Goal: Register for event/course

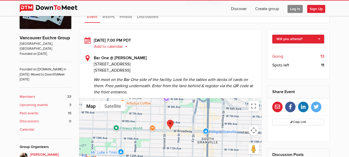
scroll to position [129, 0]
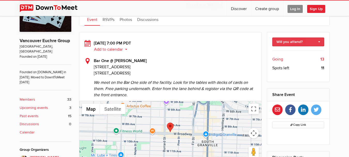
click at [301, 43] on link "Will you attend?" at bounding box center [299, 42] width 52 height 9
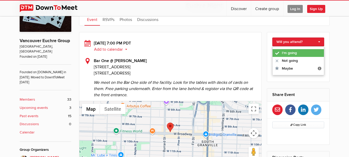
click at [294, 51] on link "I'm going" at bounding box center [298, 53] width 51 height 8
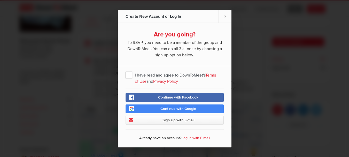
click at [176, 120] on span "Sign Up with E-mail" at bounding box center [178, 120] width 32 height 4
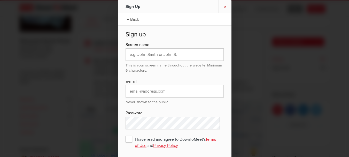
click at [226, 6] on link "×" at bounding box center [225, 6] width 13 height 13
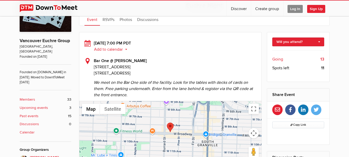
click at [294, 9] on span "Log In" at bounding box center [295, 9] width 15 height 8
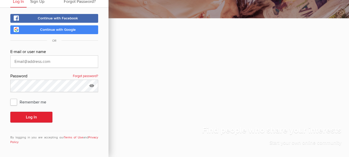
scroll to position [21, 0]
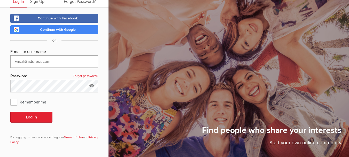
click at [45, 62] on input "text" at bounding box center [54, 61] width 88 height 12
type input "anthonyurrello@gmail.com"
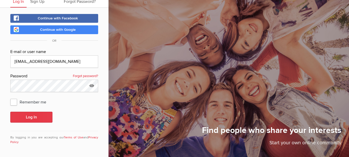
click at [35, 117] on button "Log In" at bounding box center [31, 117] width 42 height 11
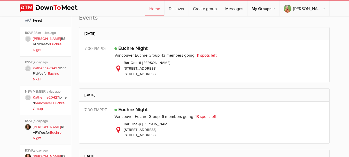
scroll to position [181, 0]
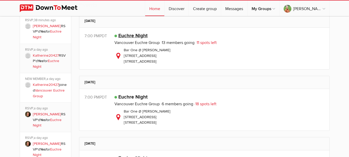
click at [133, 35] on link "Euchre Night" at bounding box center [132, 36] width 29 height 6
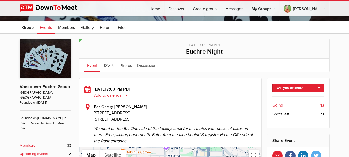
scroll to position [82, 0]
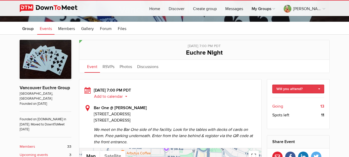
click at [318, 87] on link "Will you attend?" at bounding box center [299, 89] width 52 height 9
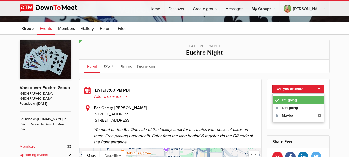
click at [300, 102] on link "I'm going" at bounding box center [298, 100] width 51 height 8
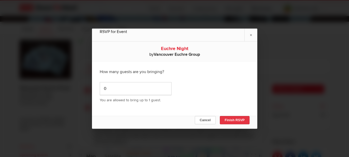
click at [231, 121] on button "Finish RSVP" at bounding box center [235, 120] width 30 height 8
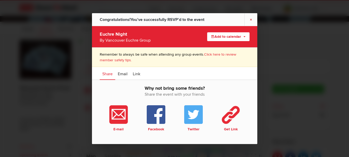
click at [250, 20] on link "×" at bounding box center [251, 19] width 13 height 13
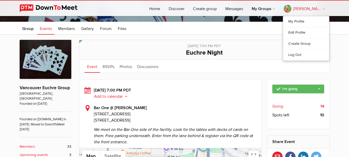
click at [324, 10] on link "Anthony" at bounding box center [305, 9] width 50 height 16
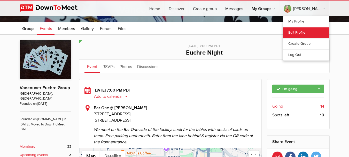
click at [309, 30] on link "Edit Profile" at bounding box center [307, 32] width 46 height 11
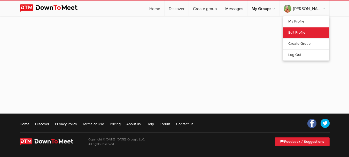
select select "Canada"
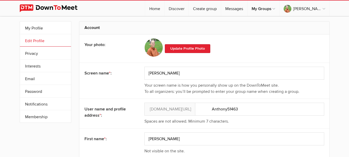
scroll to position [0, 0]
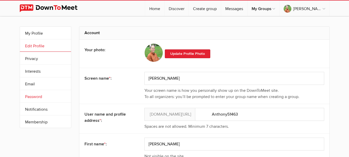
click at [35, 97] on link "Password" at bounding box center [45, 96] width 51 height 12
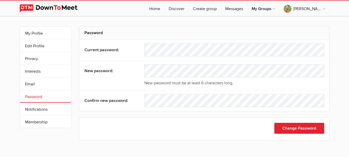
click at [169, 79] on div "New password must be at least 6 characters long." at bounding box center [235, 75] width 180 height 22
click at [296, 130] on button "Change Password" at bounding box center [300, 128] width 50 height 11
select select "Canada"
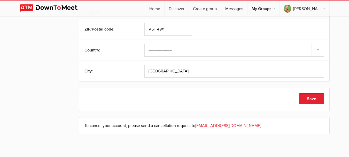
scroll to position [212, 0]
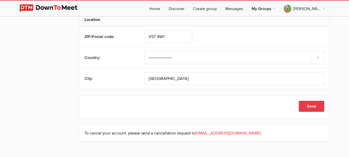
click at [309, 106] on button "Save" at bounding box center [311, 106] width 25 height 11
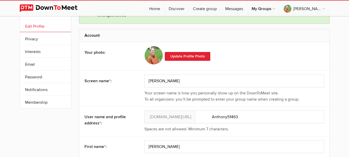
scroll to position [0, 0]
